Goal: Ask a question

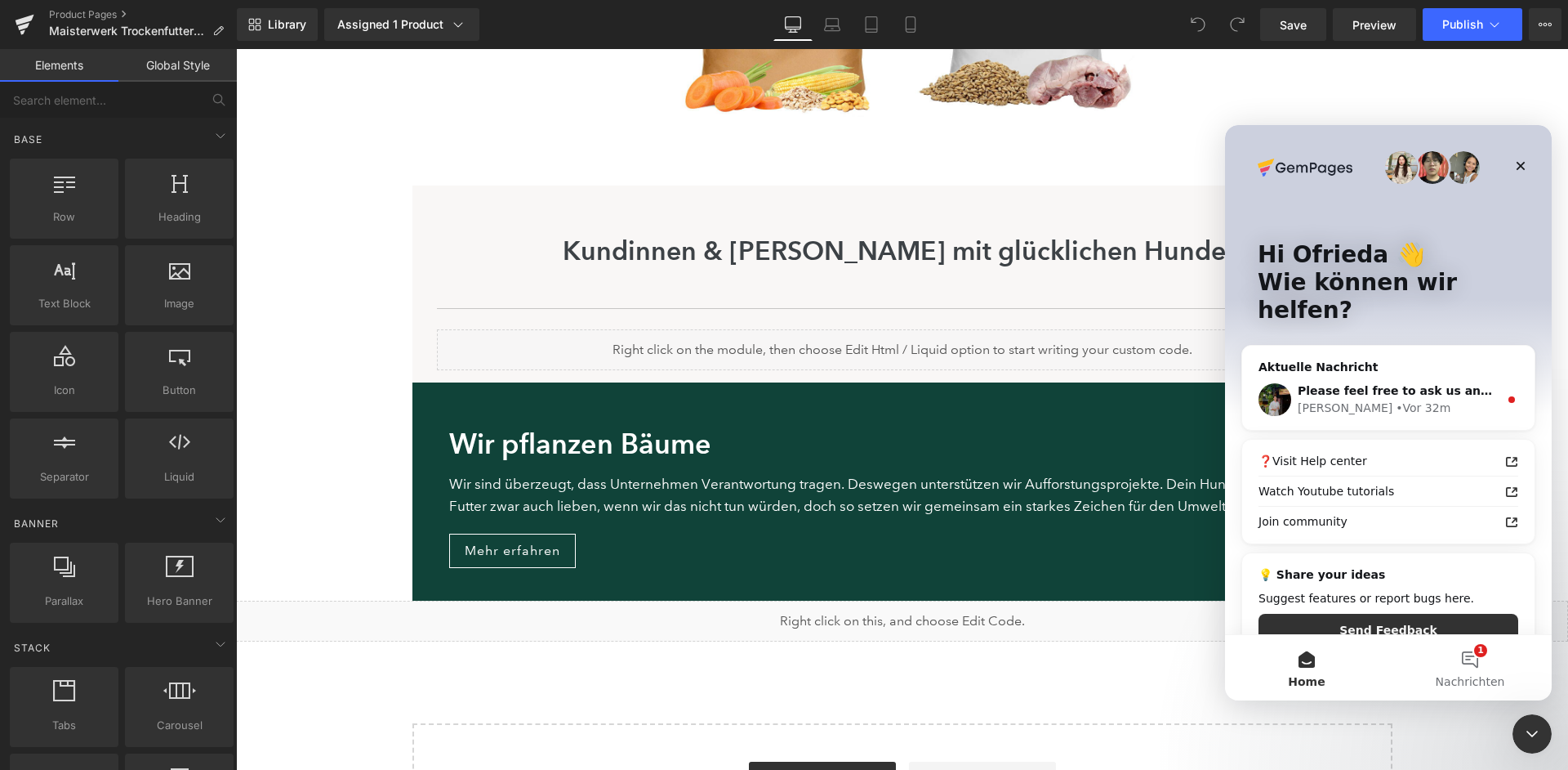
scroll to position [1910, 0]
click at [1456, 384] on span "Please feel free to ask us any other question." at bounding box center [1445, 391] width 294 height 13
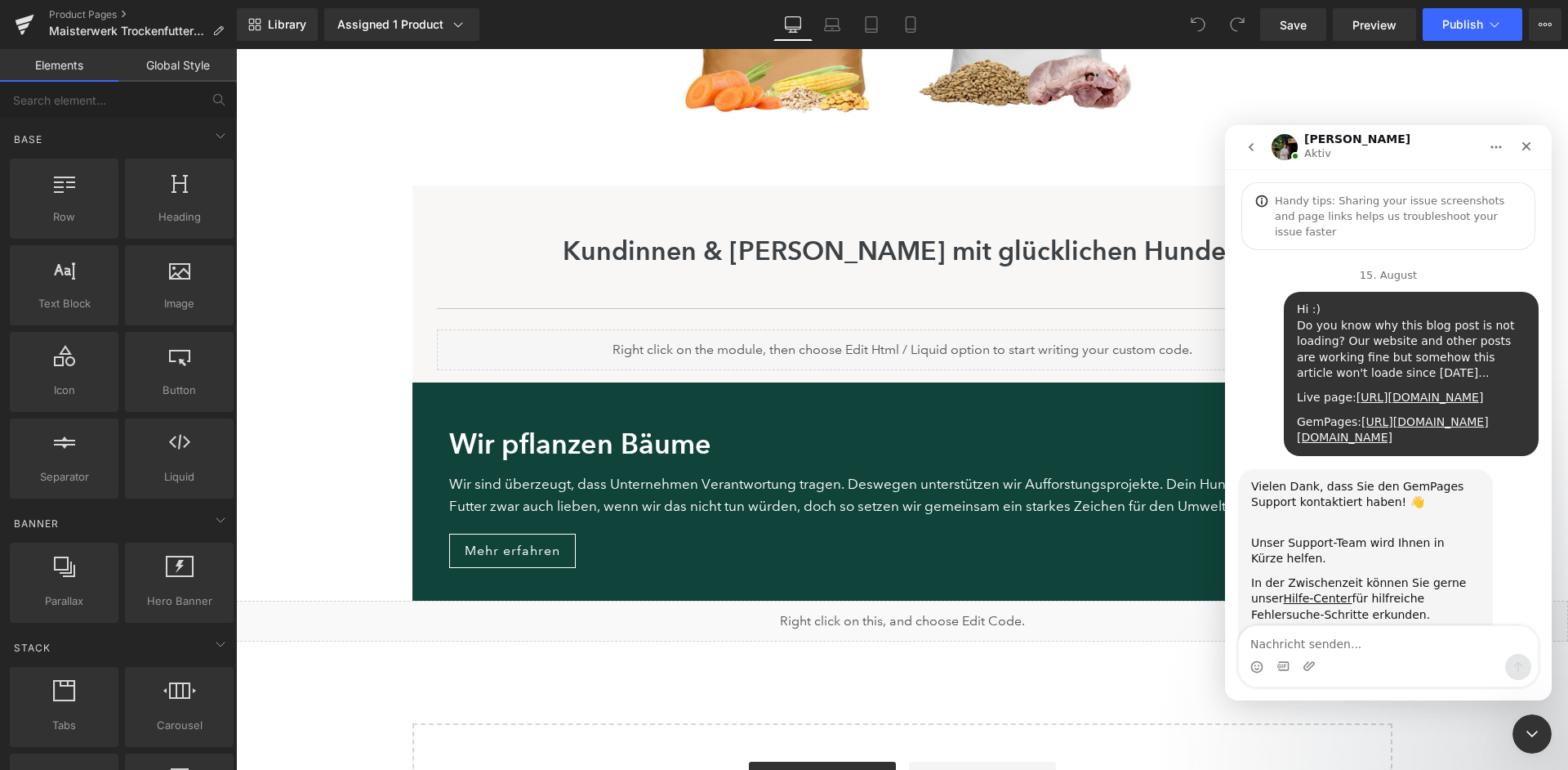
scroll to position [101, 0]
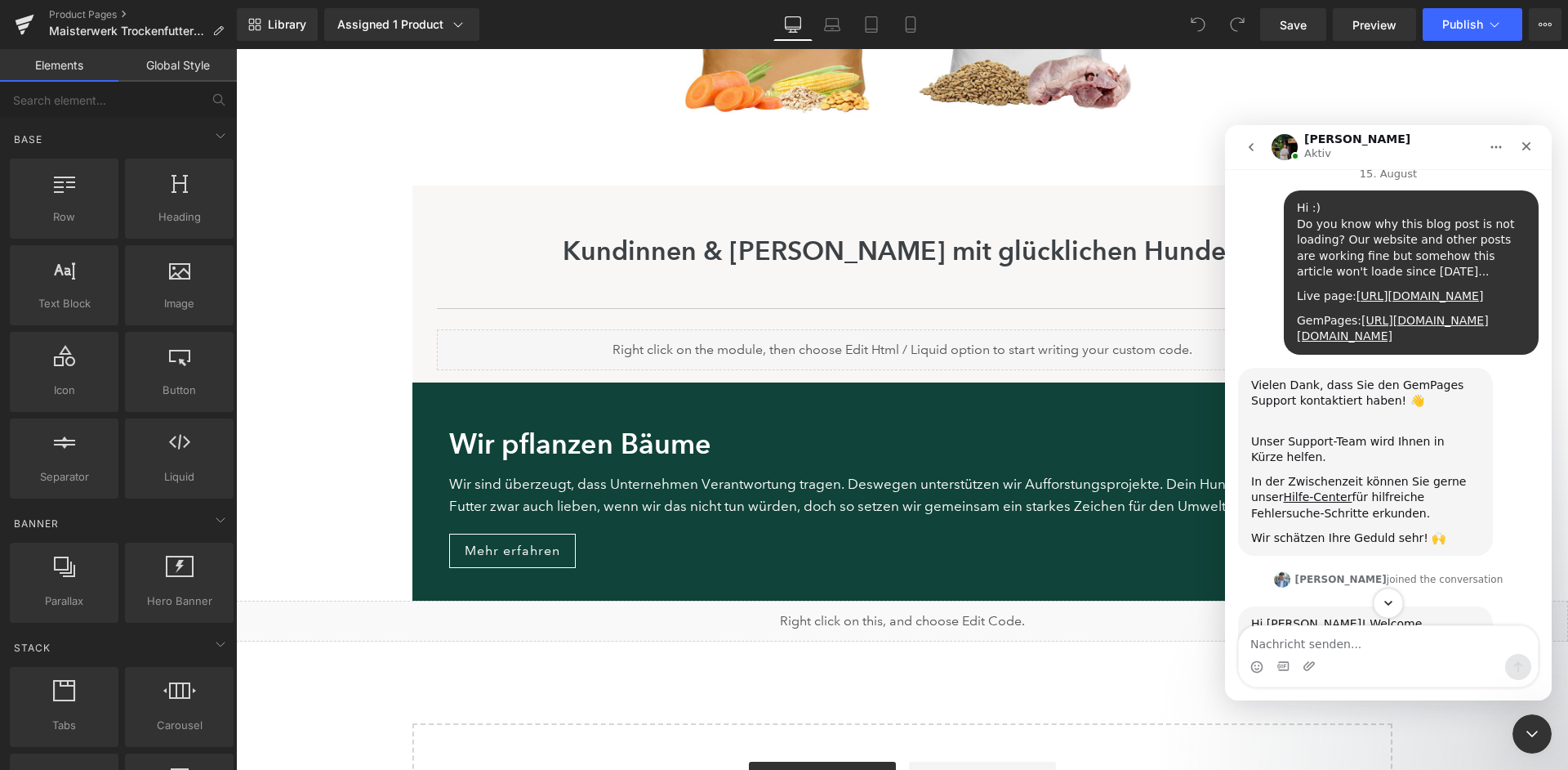
click at [1392, 603] on icon "Scroll to bottom" at bounding box center [1389, 603] width 15 height 15
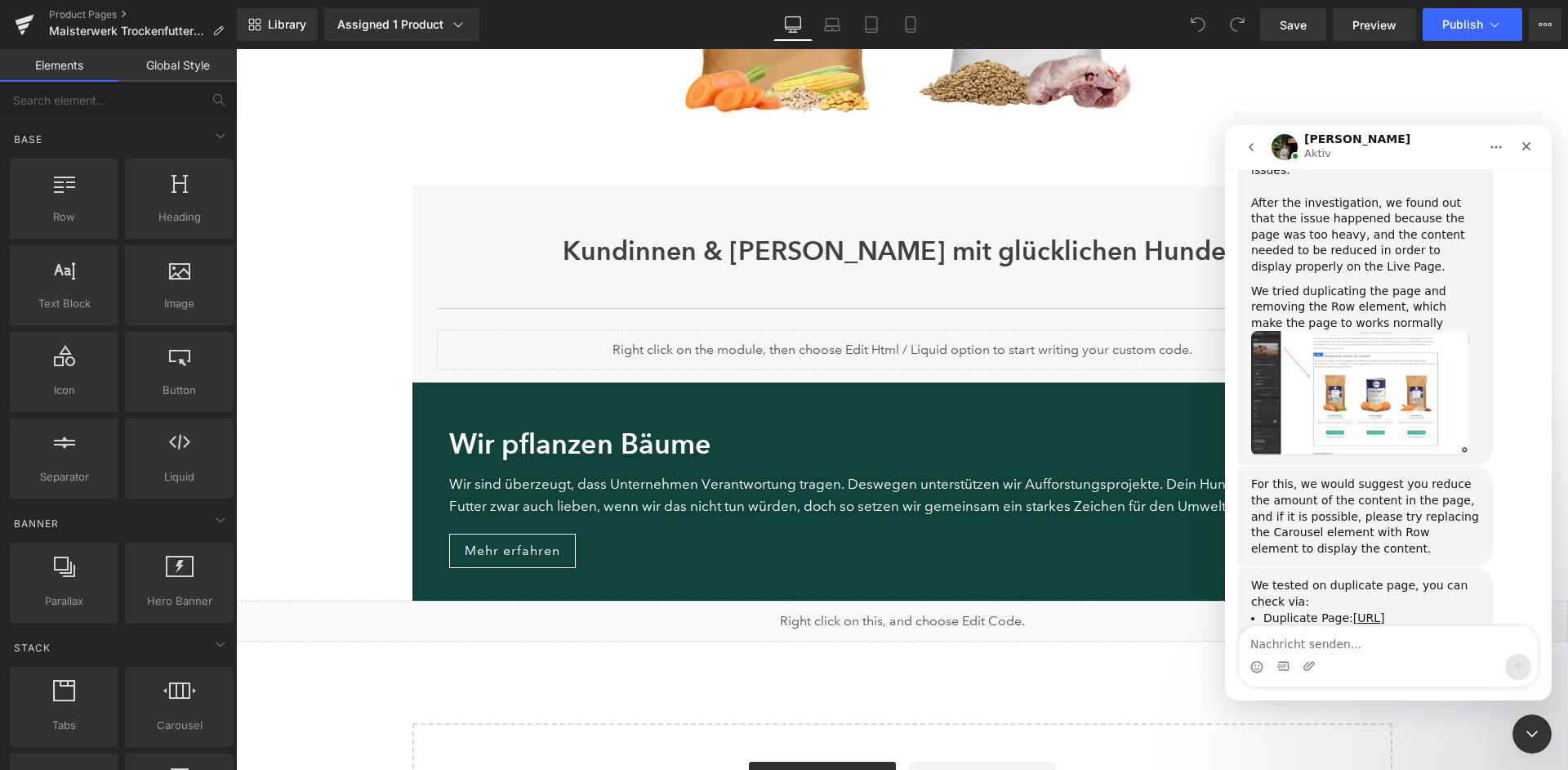
scroll to position [6824, 0]
click at [1309, 642] on textarea "Nachricht senden..." at bounding box center [1388, 640] width 299 height 28
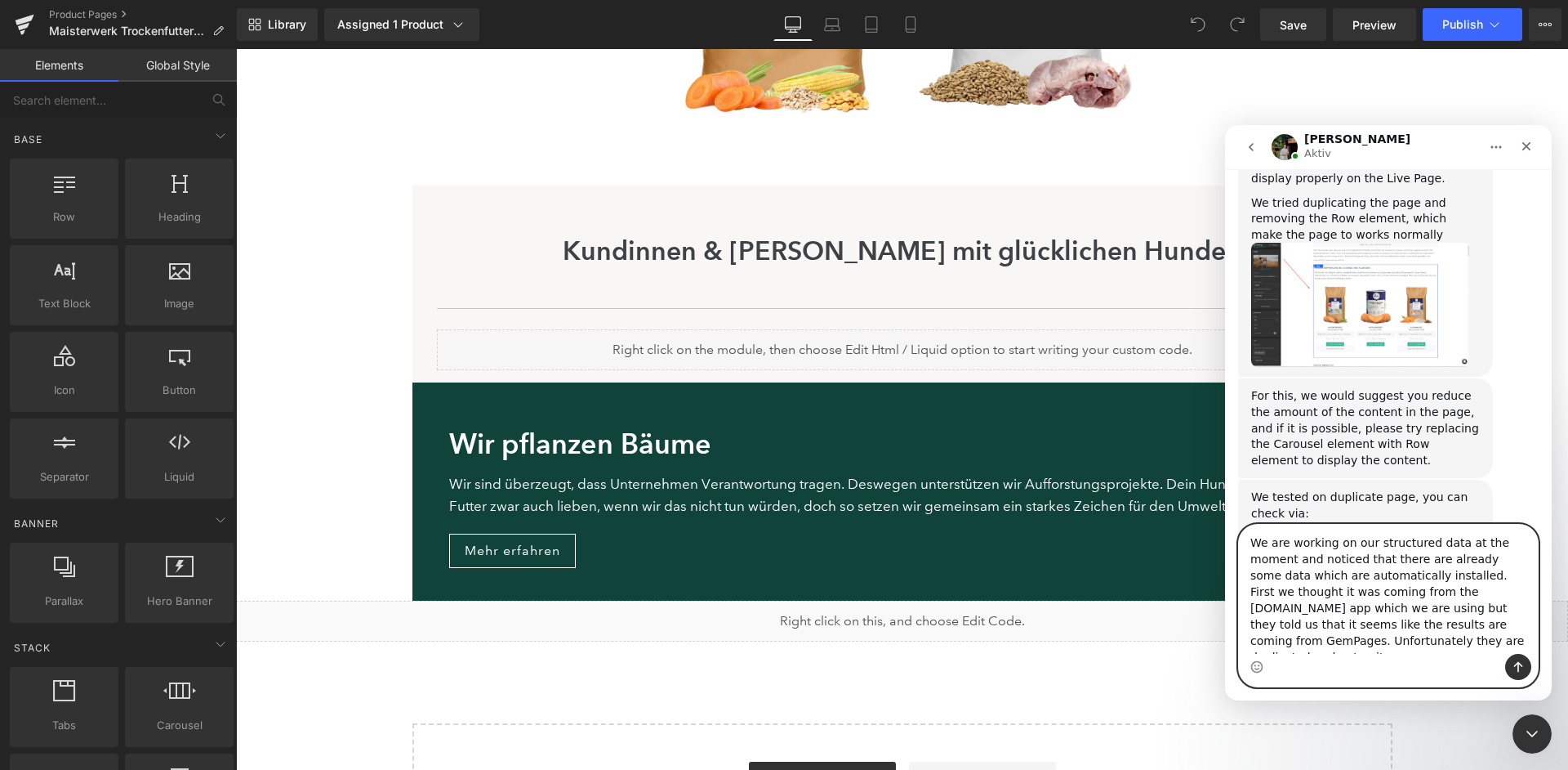
scroll to position [6912, 0]
paste textarea "accurate"
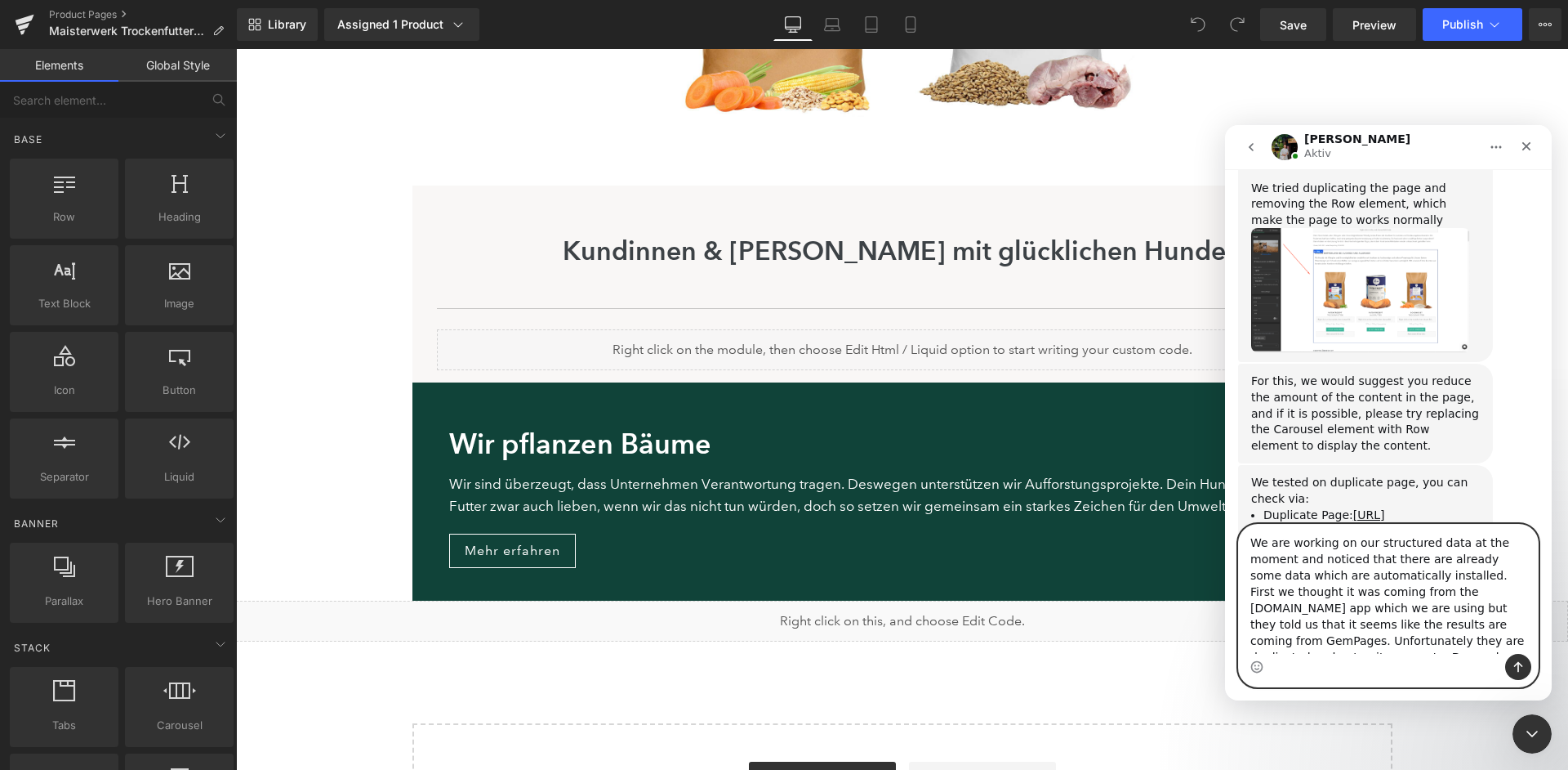
scroll to position [6927, 0]
type textarea "We are working on our structured data at the moment and noticed that there are …"
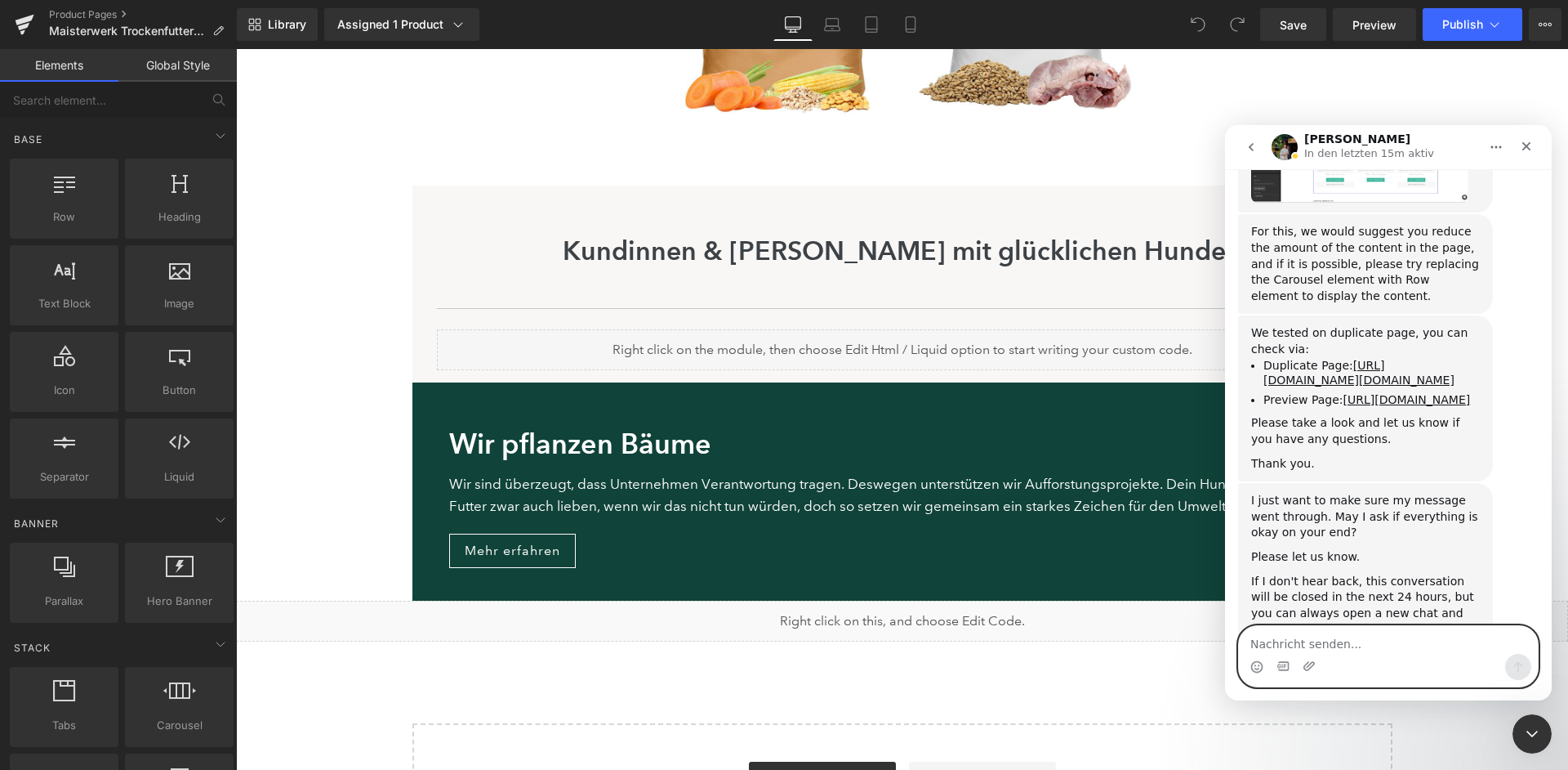
scroll to position [7077, 0]
click at [1334, 648] on textarea "Nachricht senden..." at bounding box center [1388, 640] width 299 height 28
paste textarea "[URL][DOMAIN_NAME]"
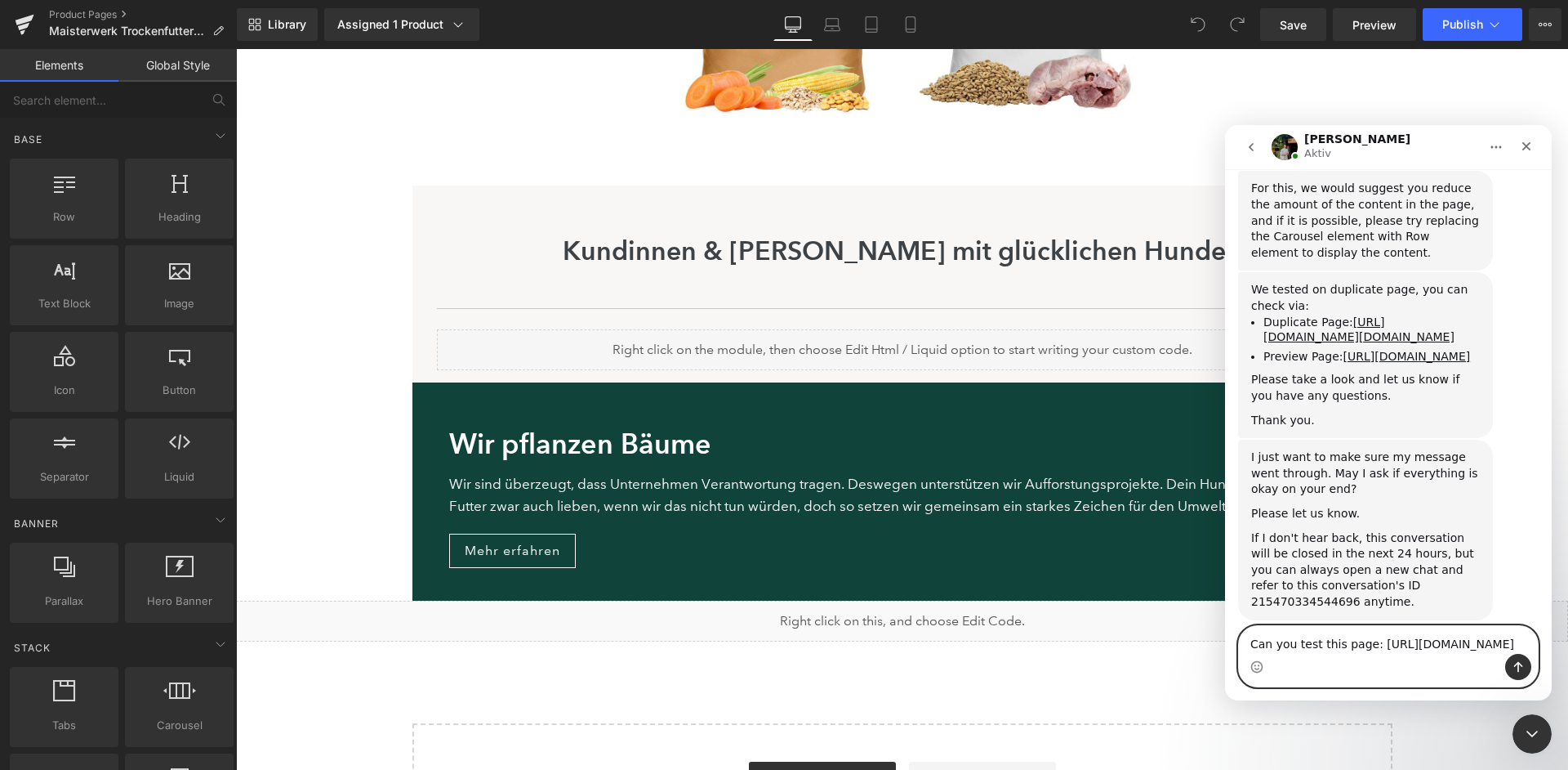
scroll to position [7121, 0]
paste textarea "[URL][DOMAIN_NAME]"
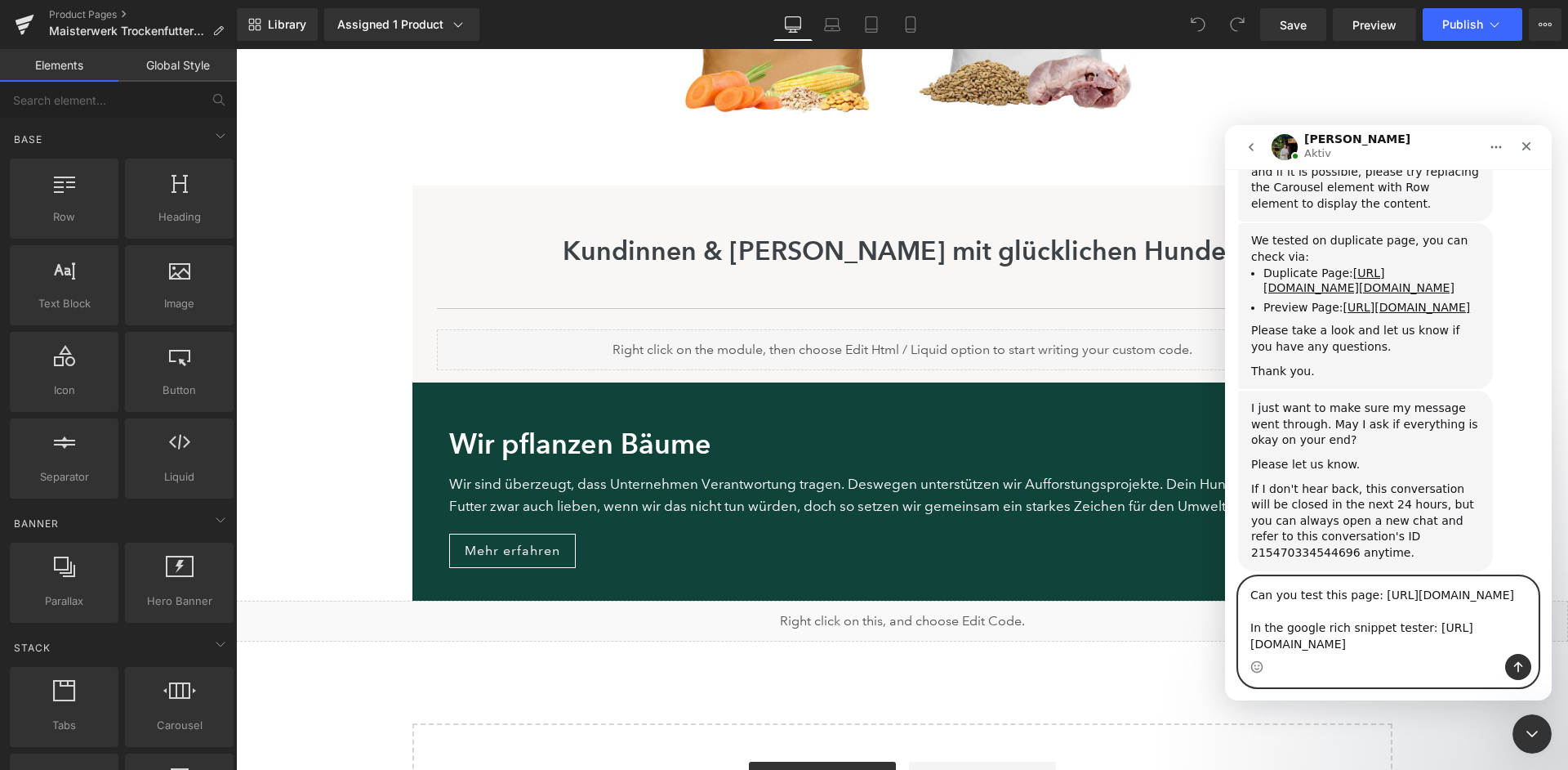
scroll to position [7180, 0]
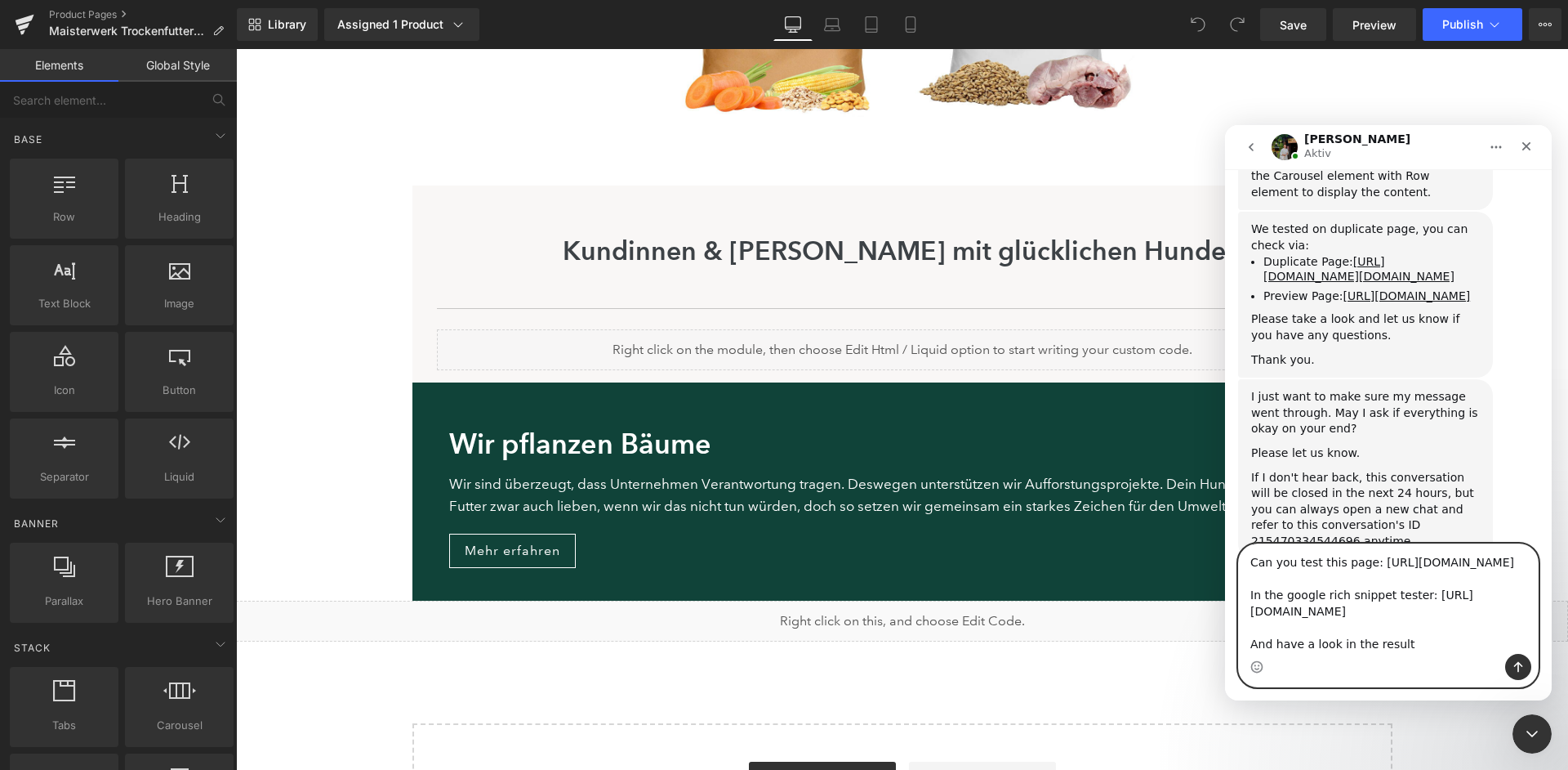
type textarea "Can you test this page: [URL][DOMAIN_NAME] In the google rich snippet tester: […"
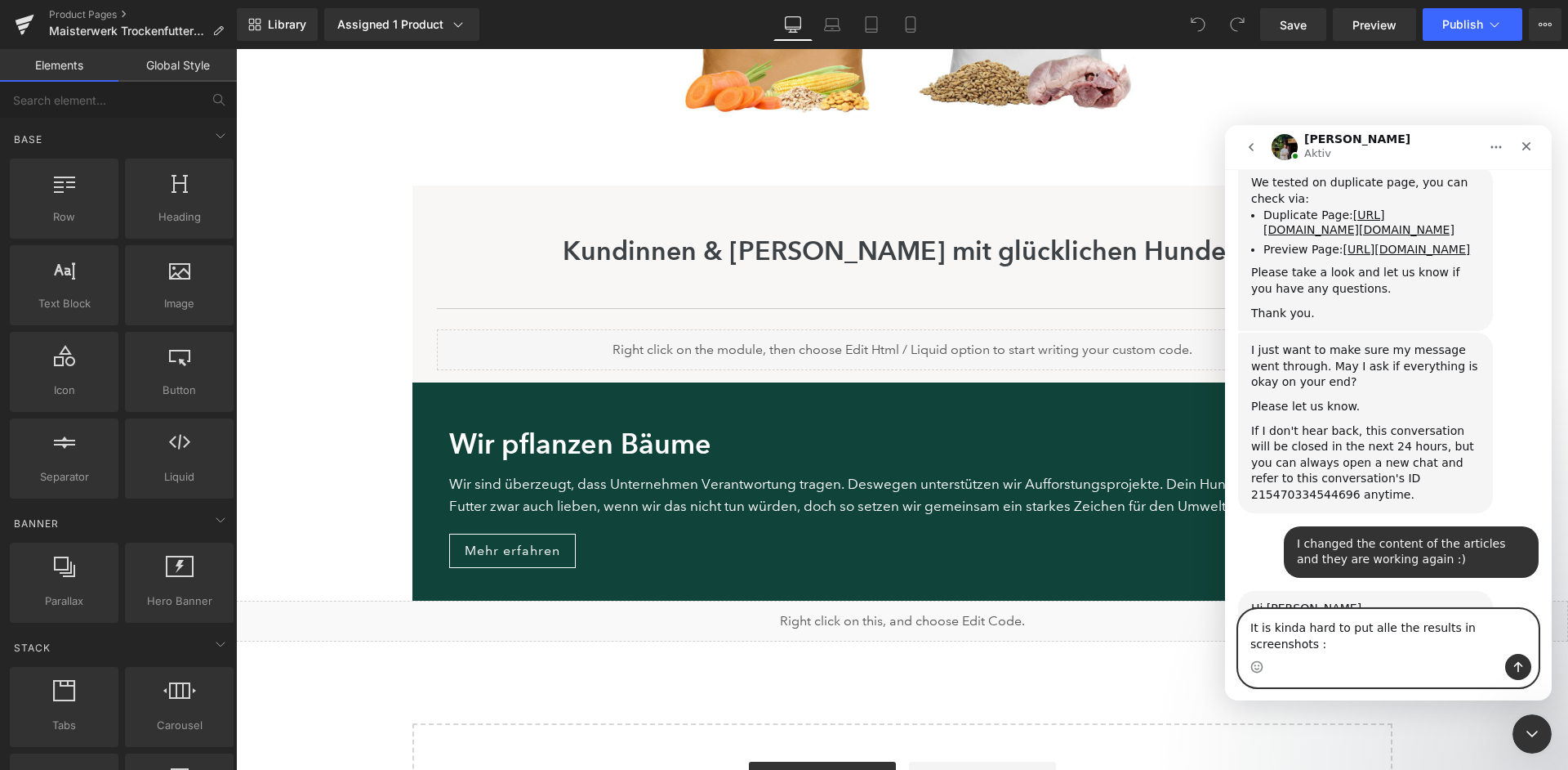
type textarea "It is kinda hard to put alle the results in screenshots :)"
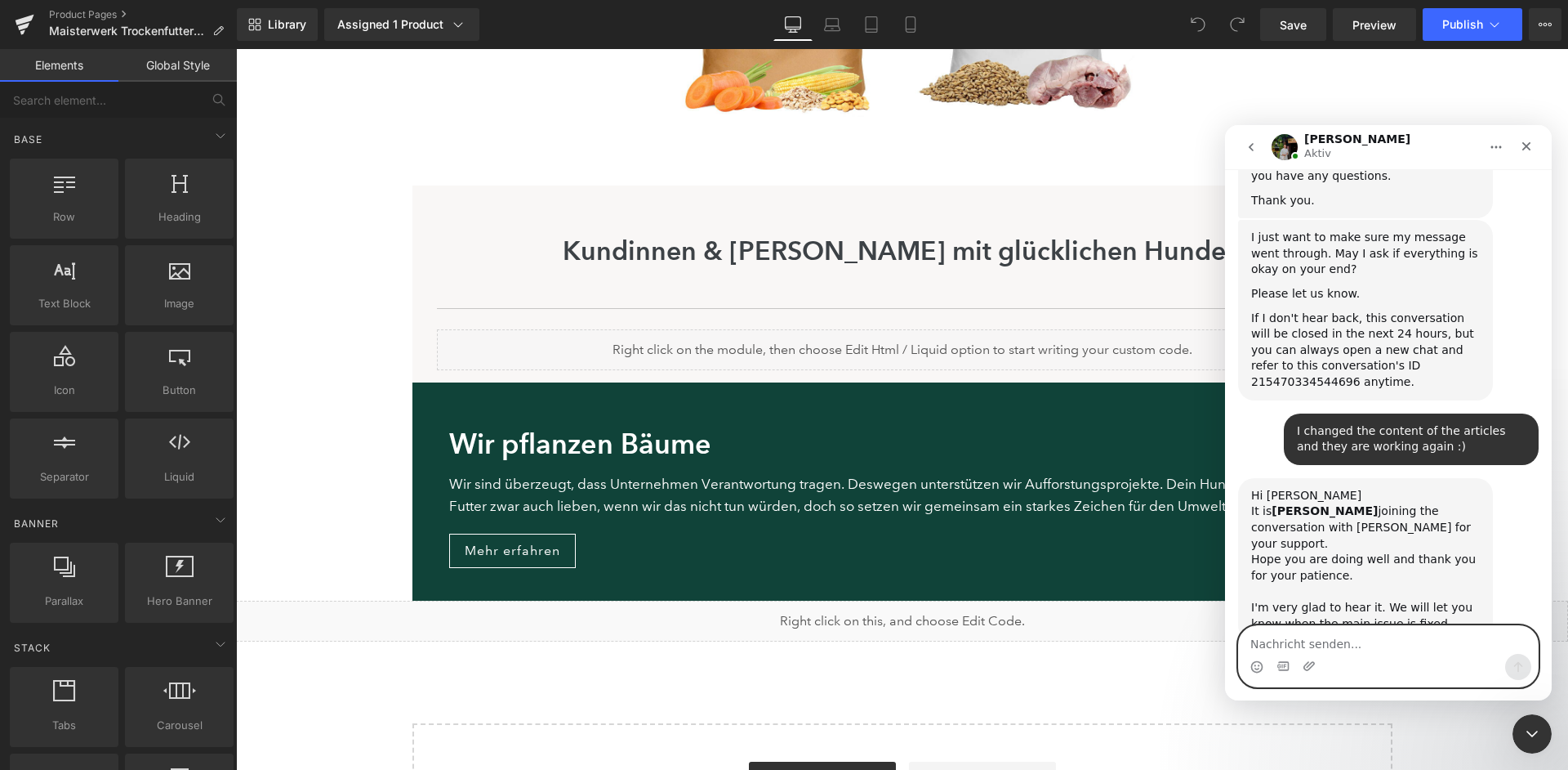
scroll to position [7381, 0]
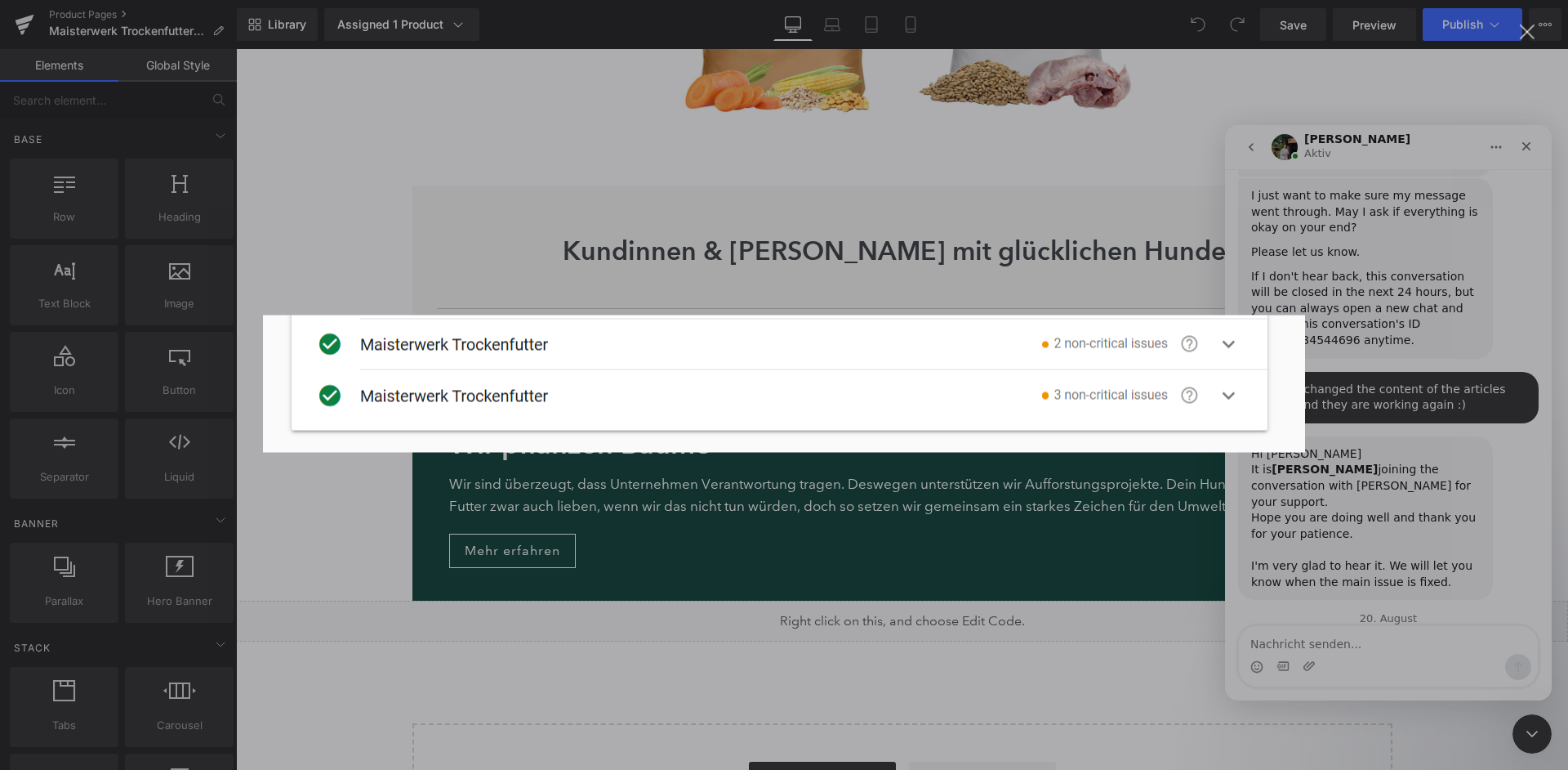
scroll to position [0, 0]
click at [1339, 512] on div "Intercom Messenger" at bounding box center [784, 385] width 1568 height 770
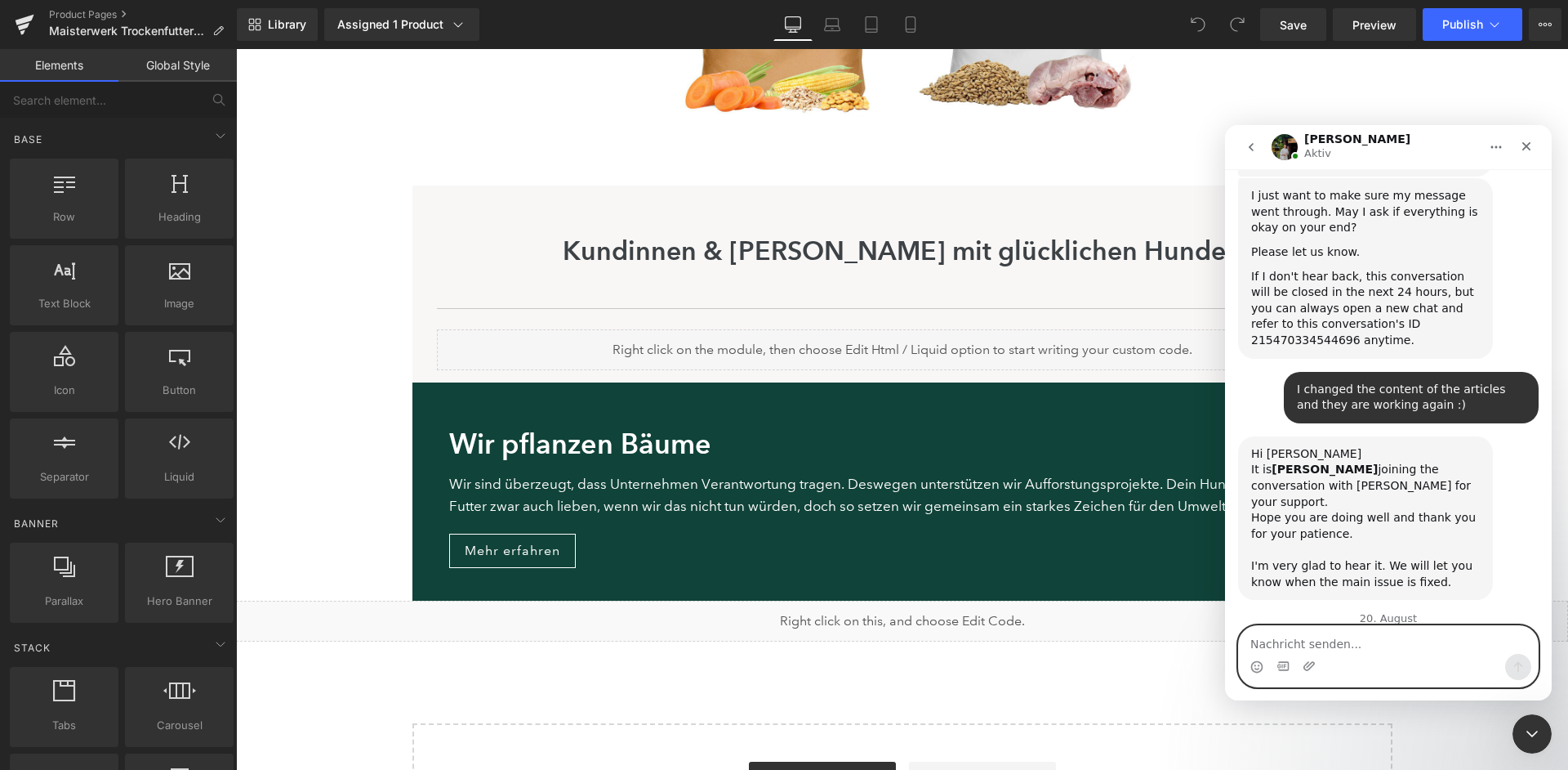
click at [1290, 641] on textarea "Nachricht senden..." at bounding box center [1388, 640] width 299 height 28
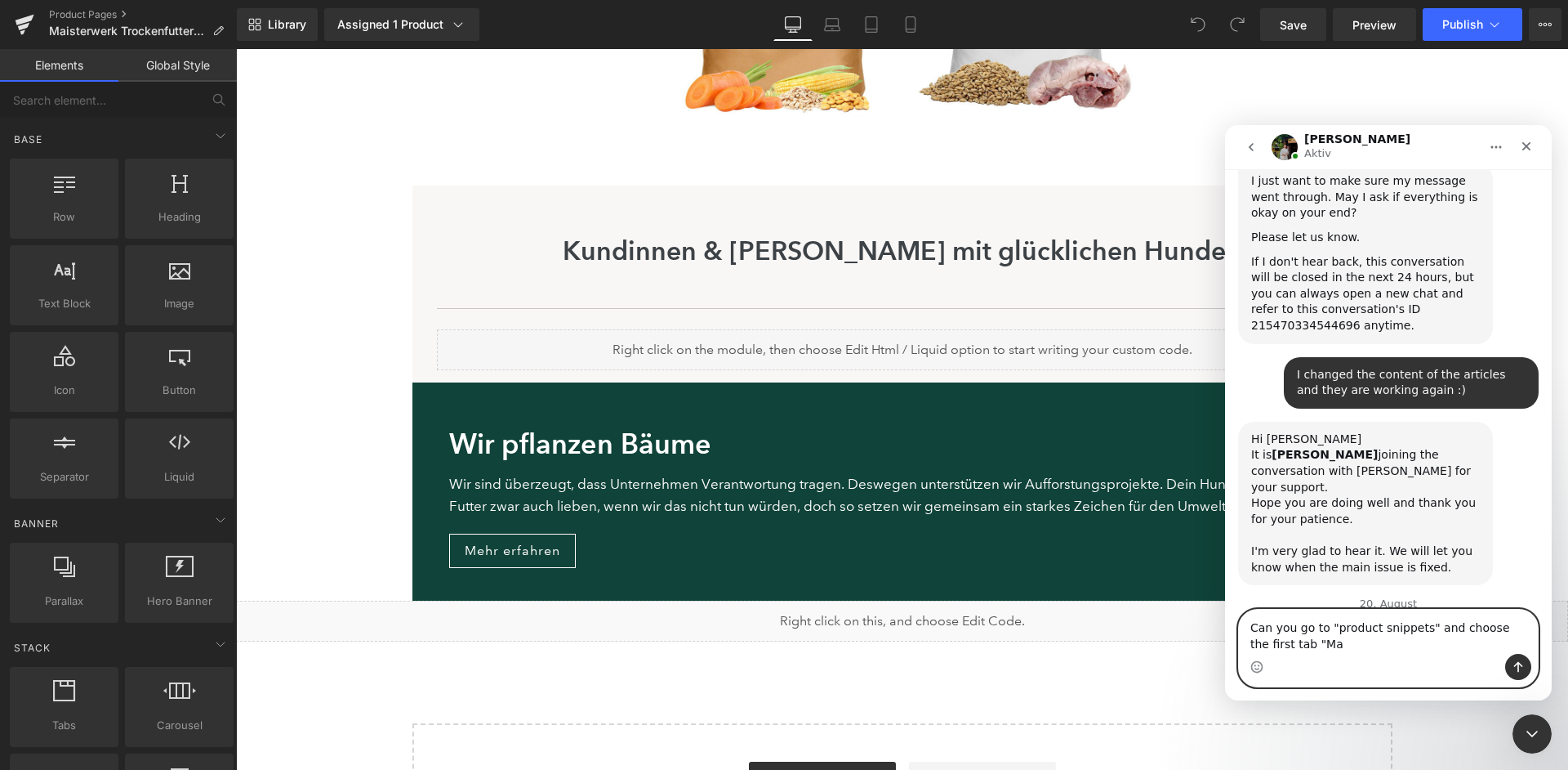
scroll to position [7396, 0]
click at [1315, 646] on textarea "Can you go to "product snippets" and choose the first tab "Maisterwerk 5 kg" ?" at bounding box center [1388, 632] width 299 height 45
type textarea "Can you go to "product snippets" and choose the first tab "Maisterwerk Trockenf…"
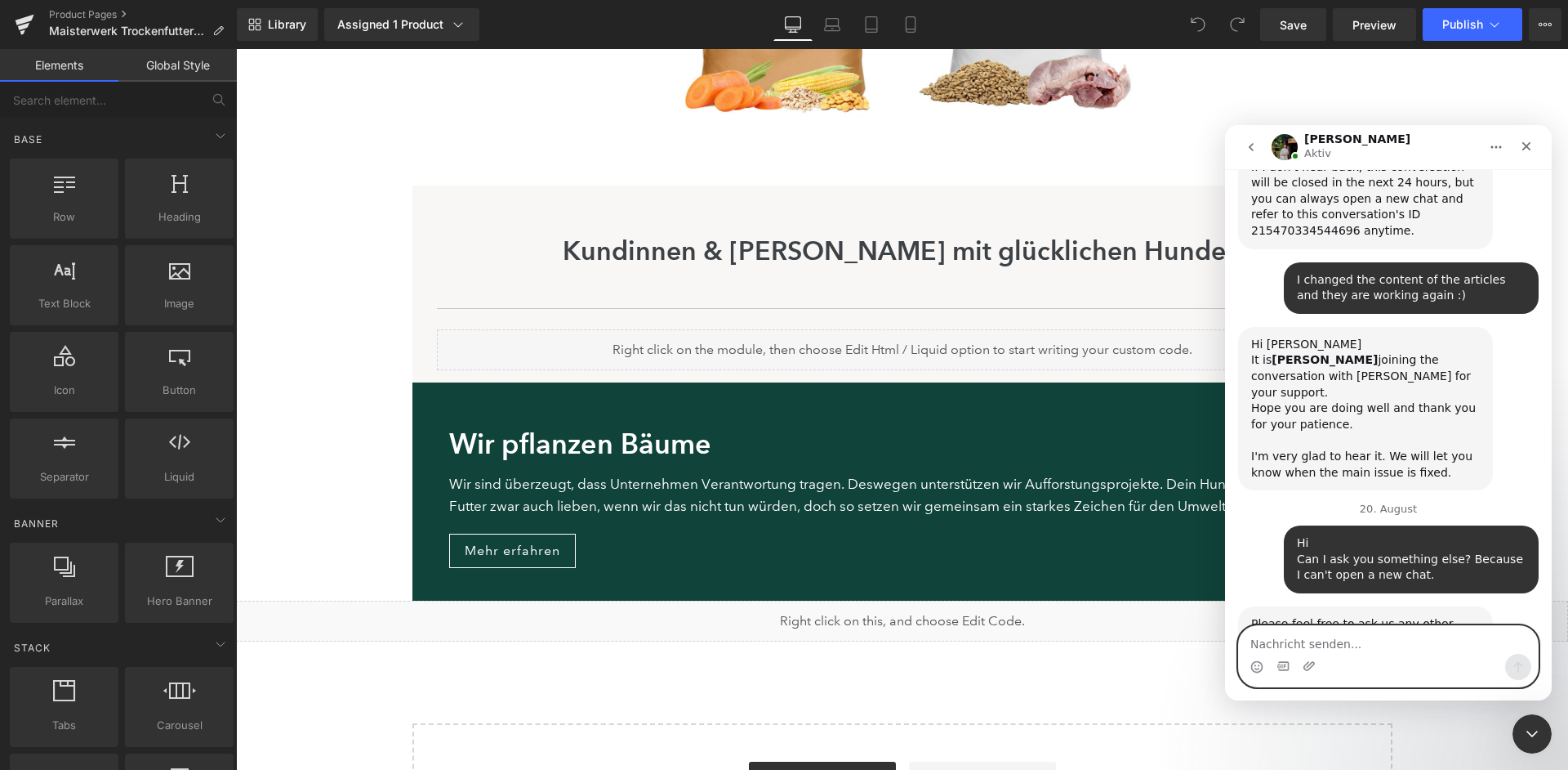
scroll to position [7690, 0]
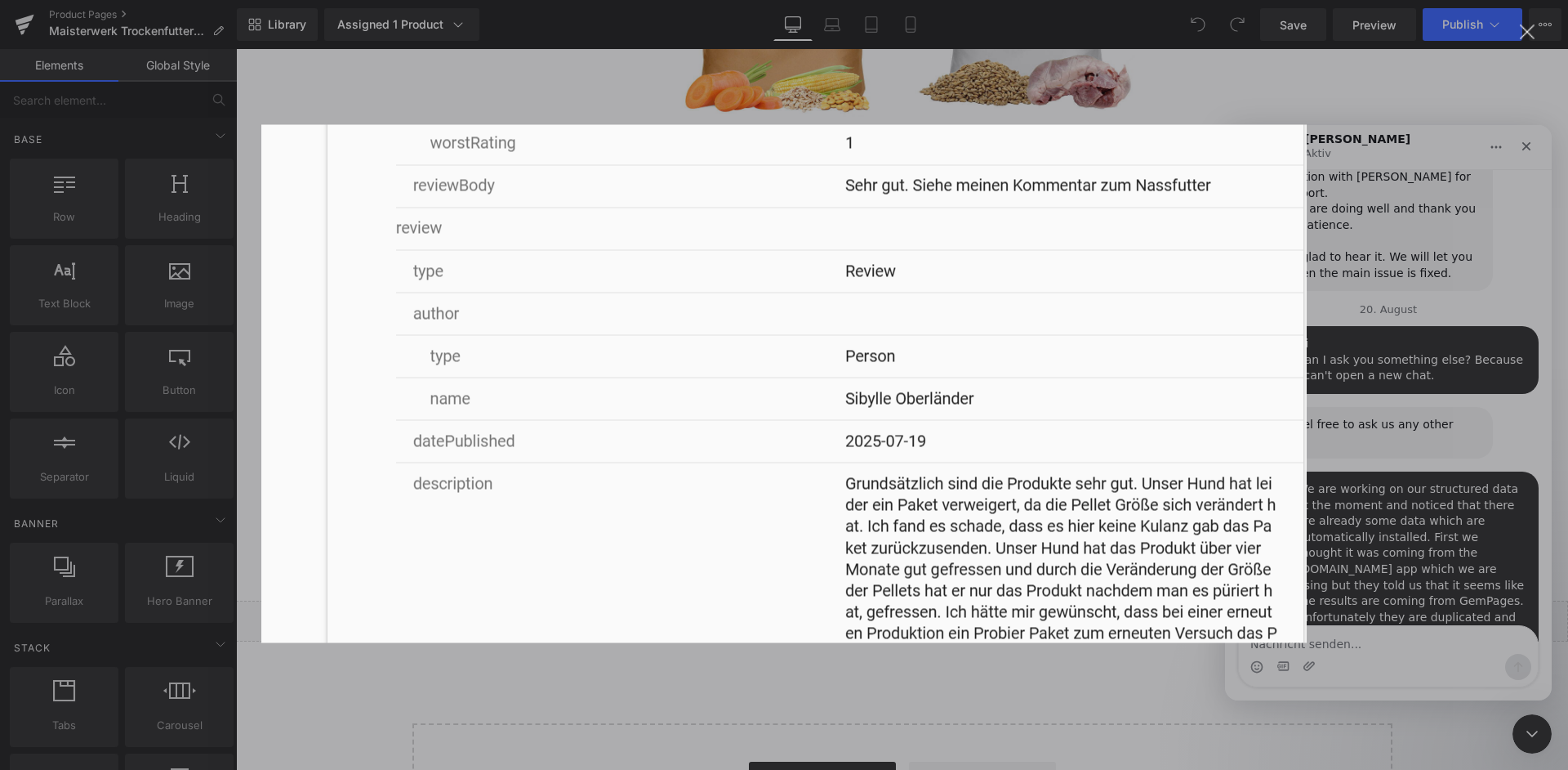
click at [1416, 480] on div "Intercom Messenger" at bounding box center [784, 385] width 1568 height 770
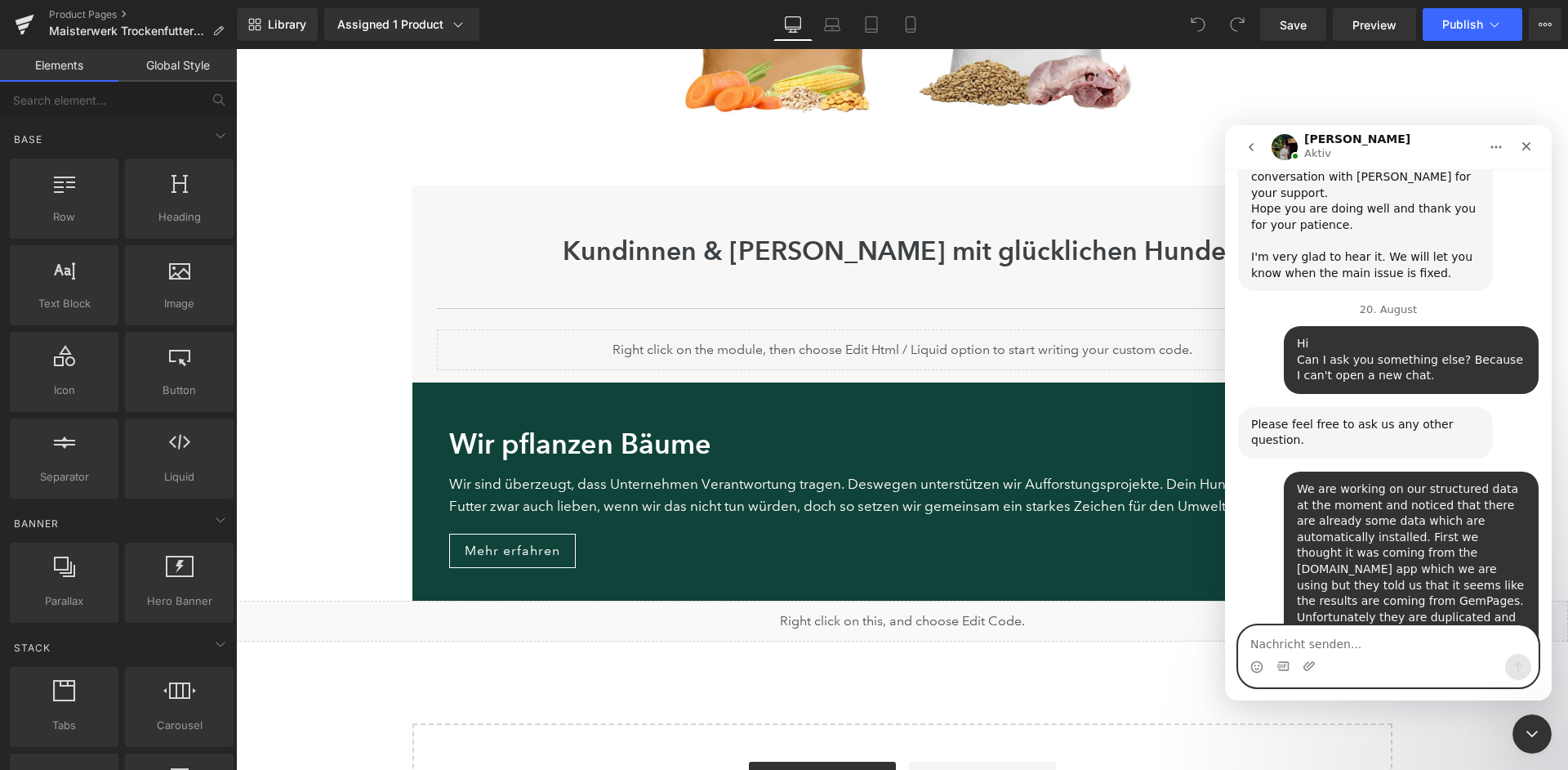
click at [1282, 642] on textarea "Nachricht senden..." at bounding box center [1388, 640] width 299 height 28
type textarea "I am not sure. But it seems like all of them."
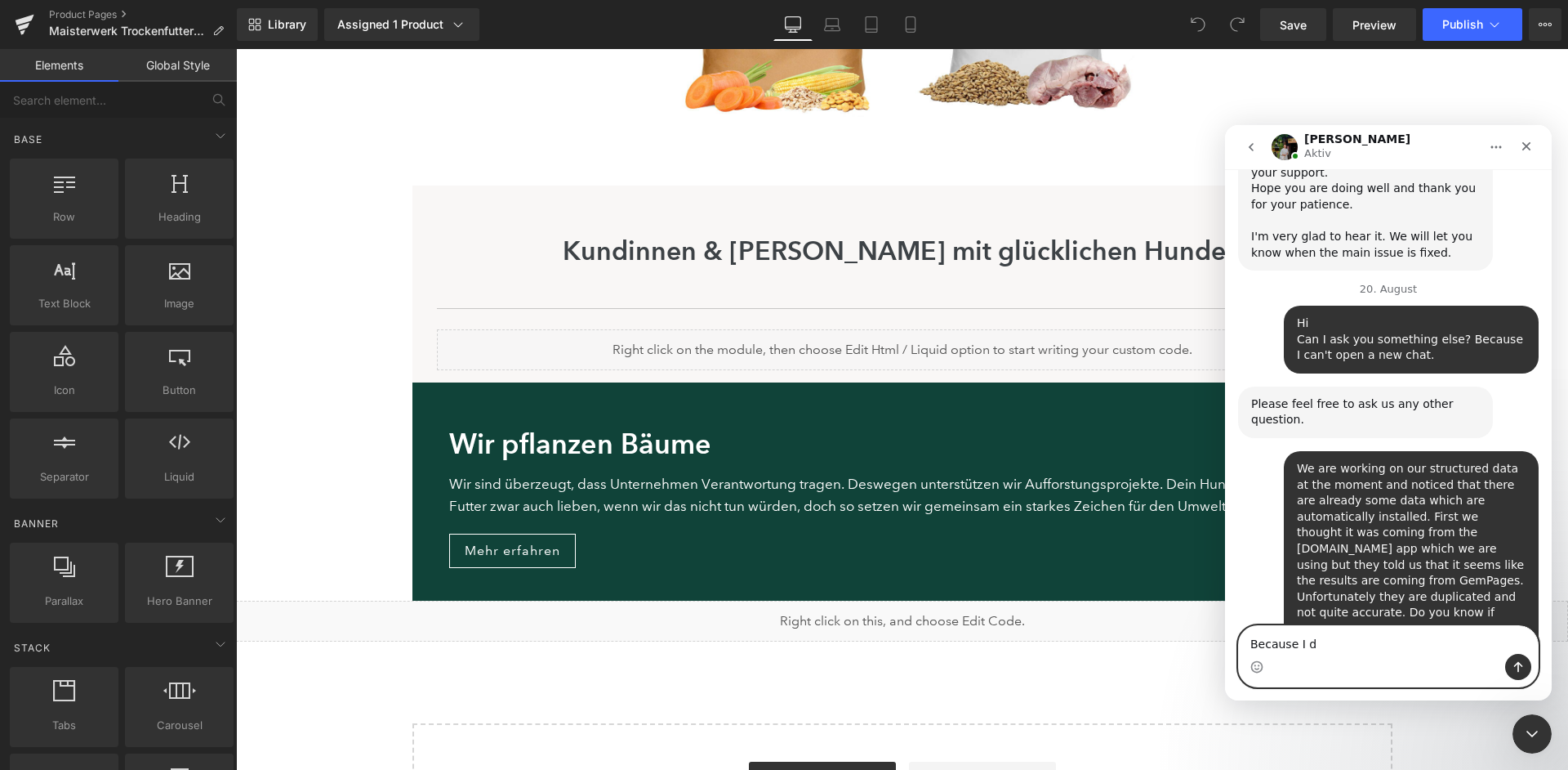
scroll to position [7773, 0]
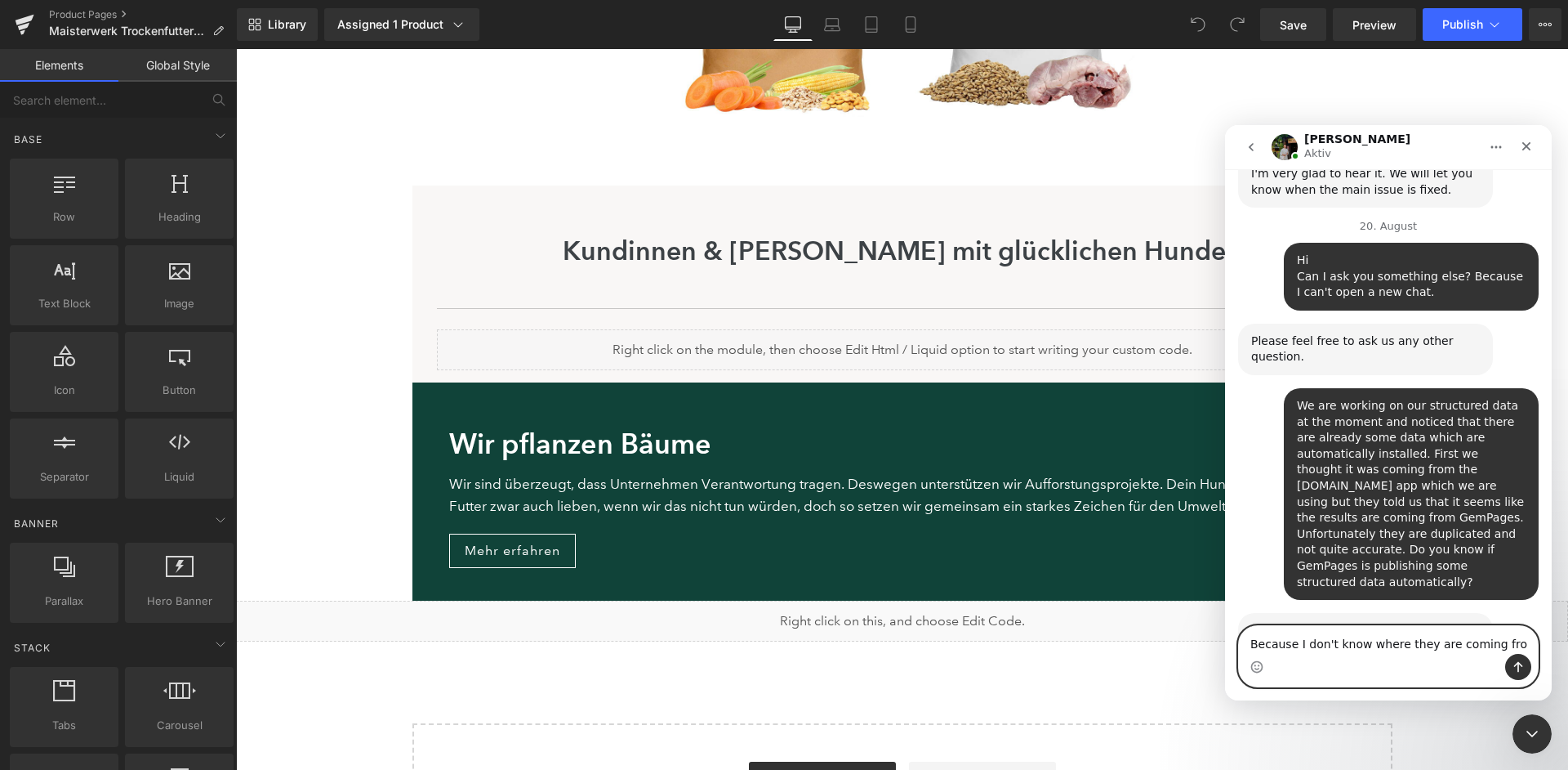
type textarea "Because I don't know where they are coming from"
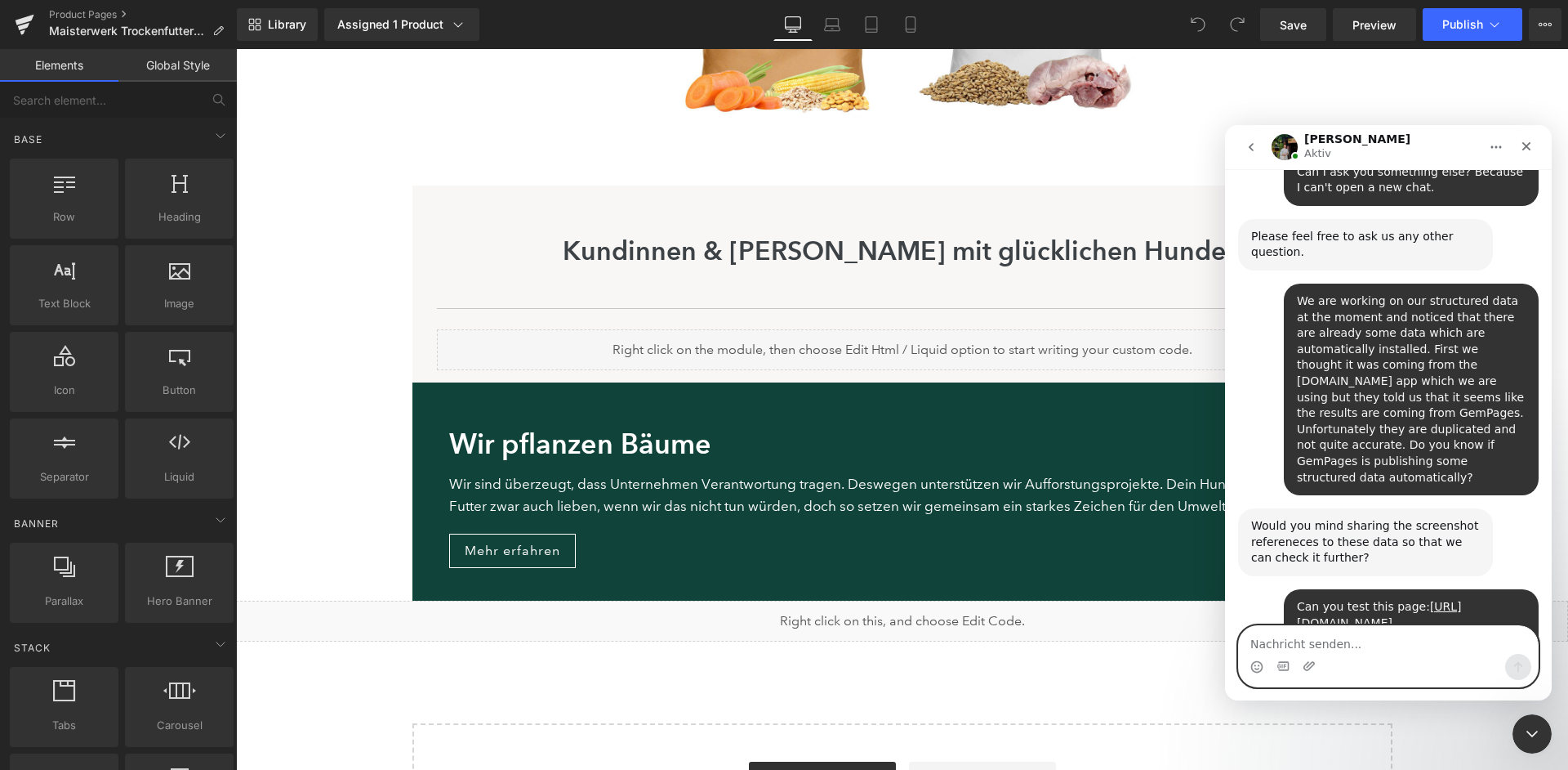
scroll to position [7884, 0]
